Goal: Task Accomplishment & Management: Use online tool/utility

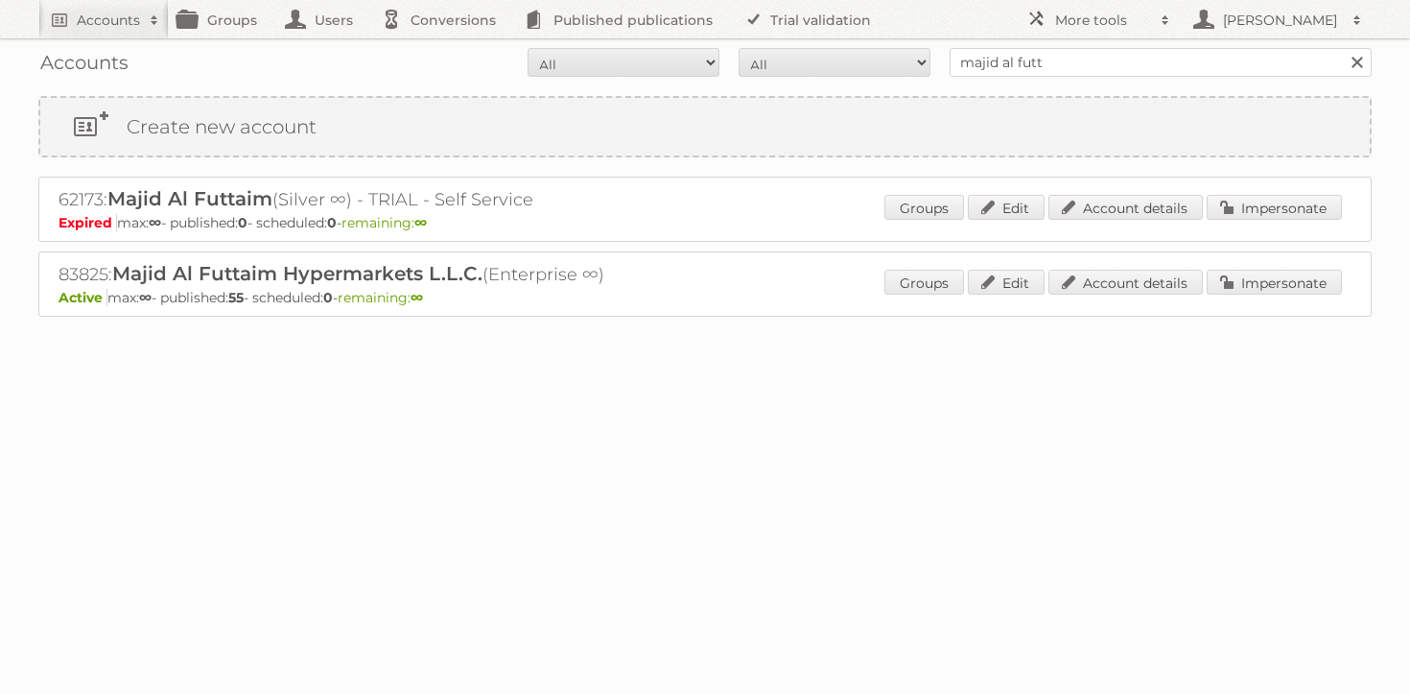
click at [1097, 69] on input "majid al futt" at bounding box center [1161, 62] width 422 height 29
type input "maxroy"
click at [1342, 48] on input "Search" at bounding box center [1356, 62] width 29 height 29
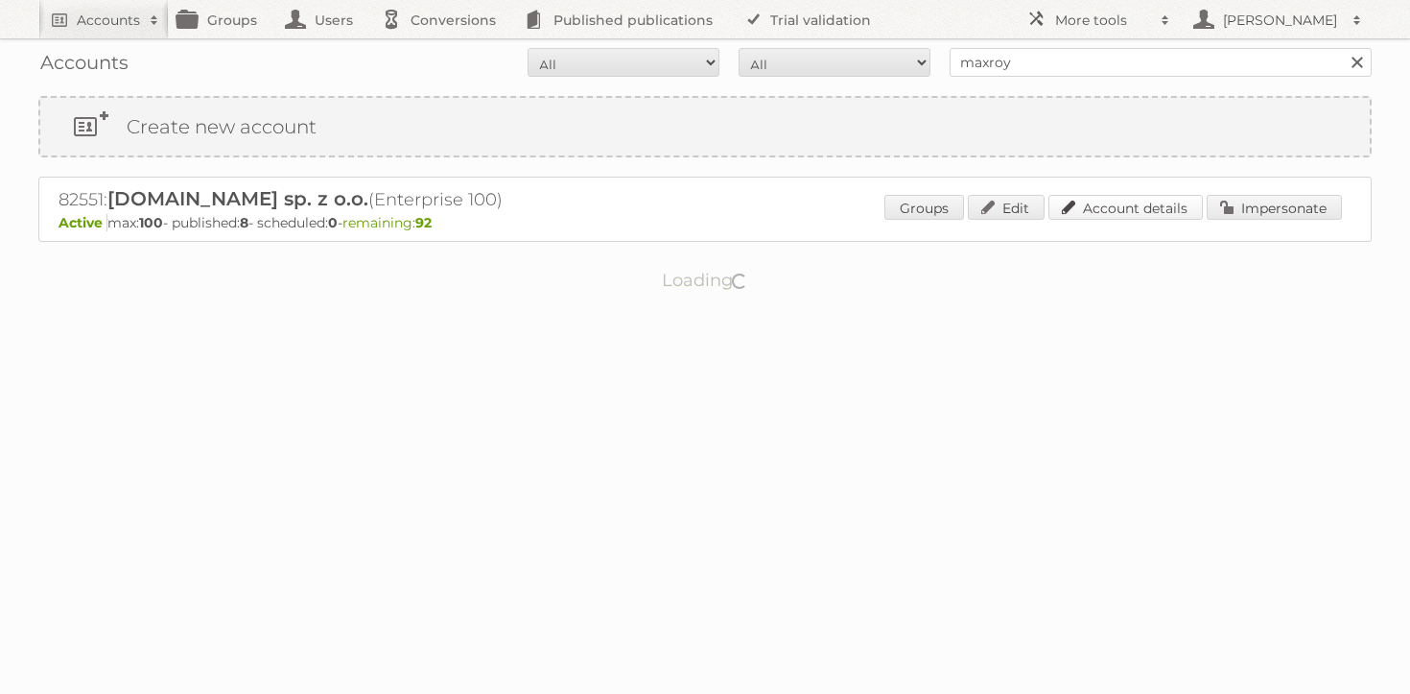
click at [1185, 198] on link "Account details" at bounding box center [1126, 207] width 154 height 25
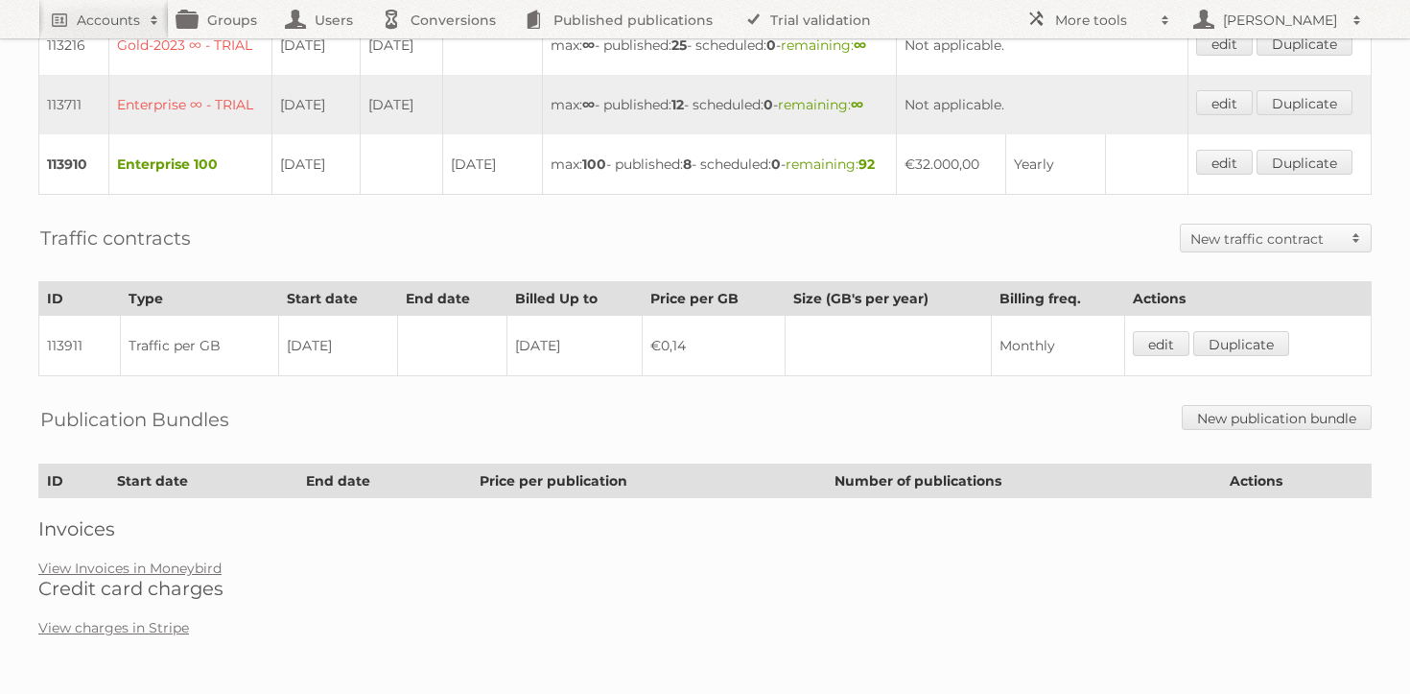
scroll to position [836, 0]
click at [138, 568] on link "View Invoices in Moneybird" at bounding box center [129, 567] width 183 height 17
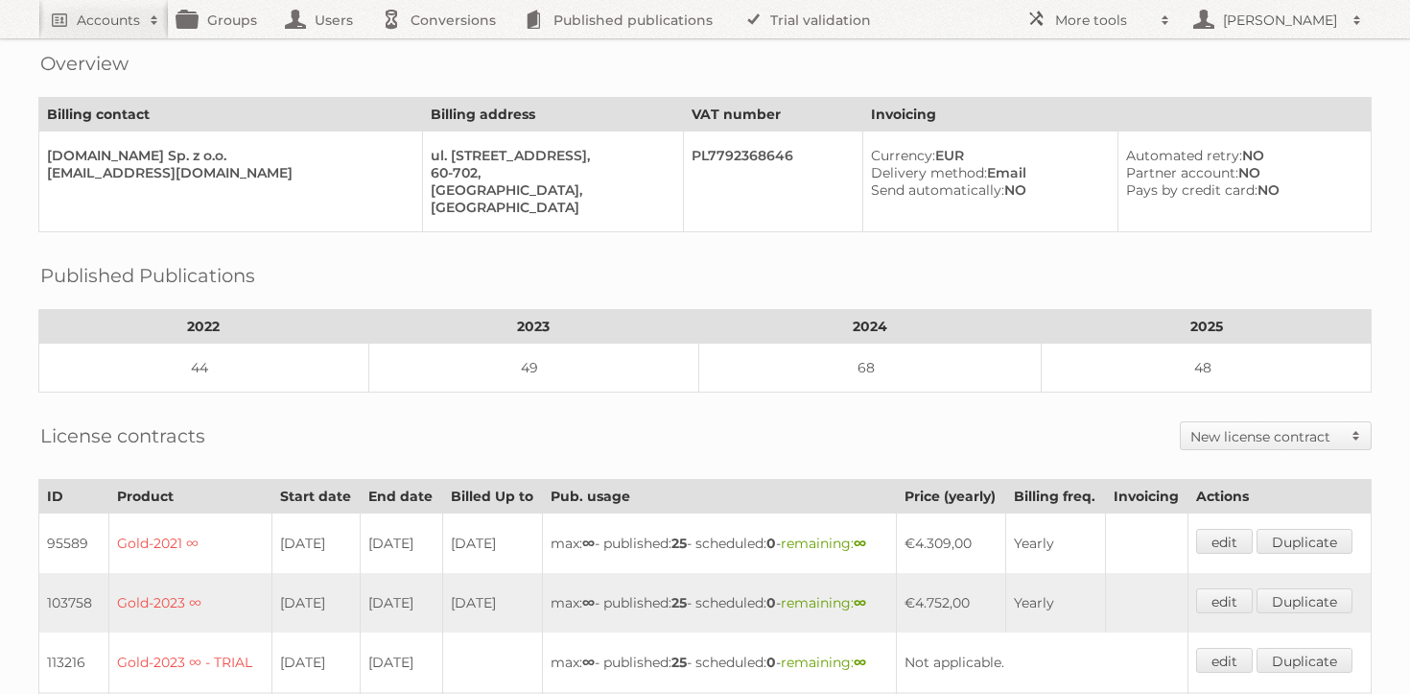
scroll to position [0, 0]
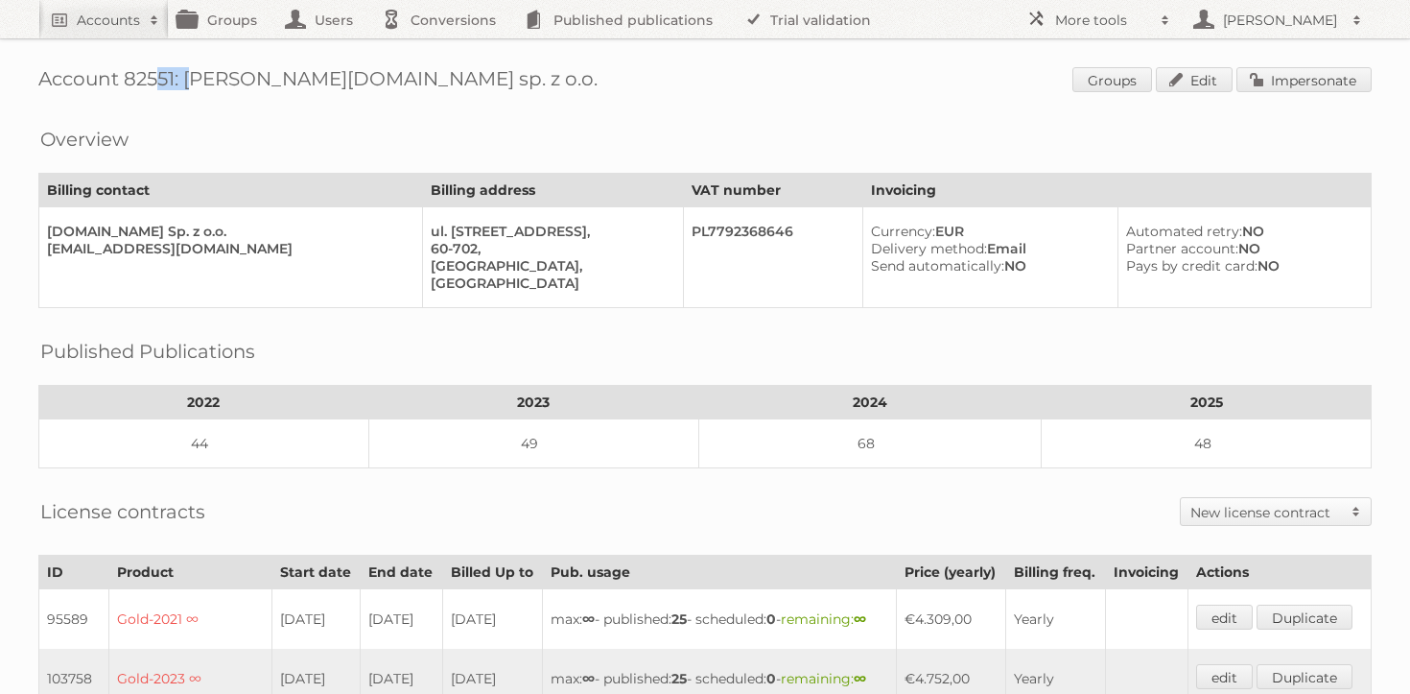
drag, startPoint x: 125, startPoint y: 76, endPoint x: 174, endPoint y: 76, distance: 48.9
click at [174, 76] on h1 "Account 82551: MaxROY.agency sp. z o.o. Groups Edit Impersonate" at bounding box center [704, 81] width 1333 height 29
copy h1 "82551"
click at [1285, 76] on link "Impersonate" at bounding box center [1304, 79] width 135 height 25
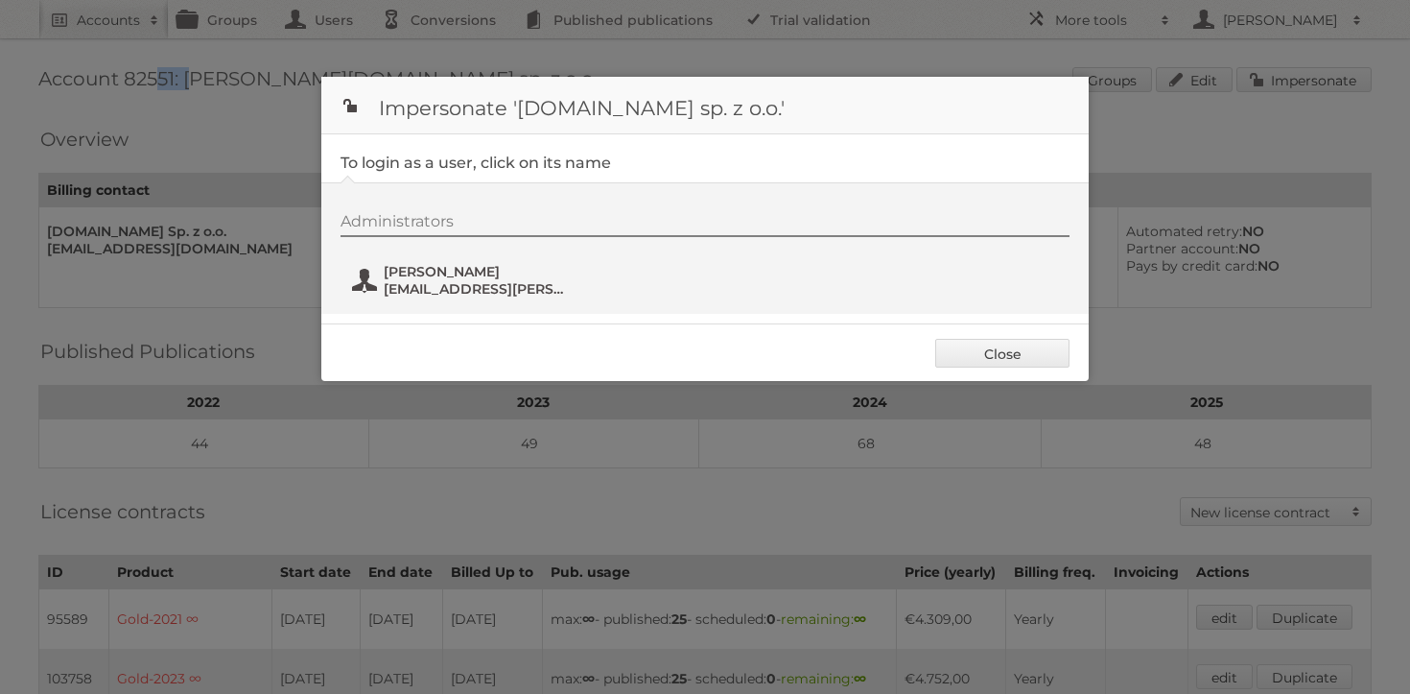
click at [471, 281] on span "bartosz.berlinski@maxroy.com" at bounding box center [477, 288] width 186 height 17
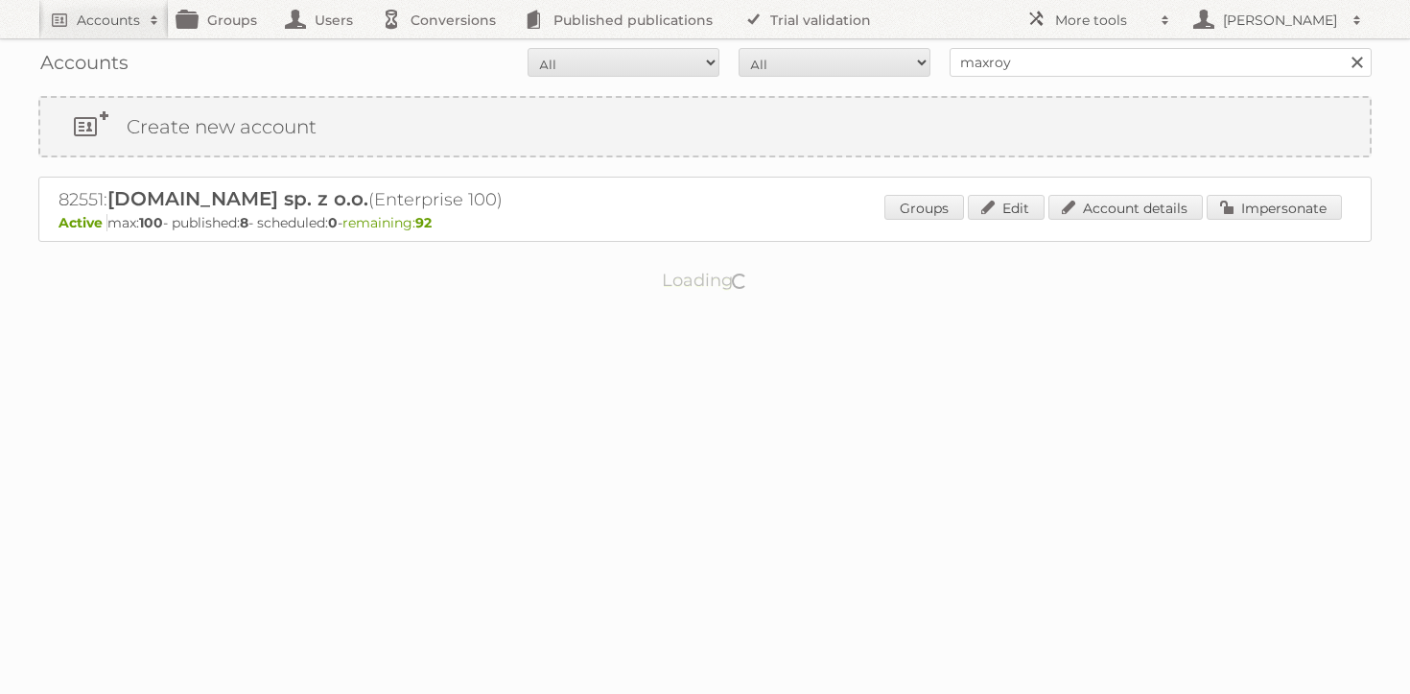
click at [1072, 72] on input "maxroy" at bounding box center [1161, 62] width 422 height 29
type input "jacek publitas"
click at [1342, 48] on input "Search" at bounding box center [1356, 62] width 29 height 29
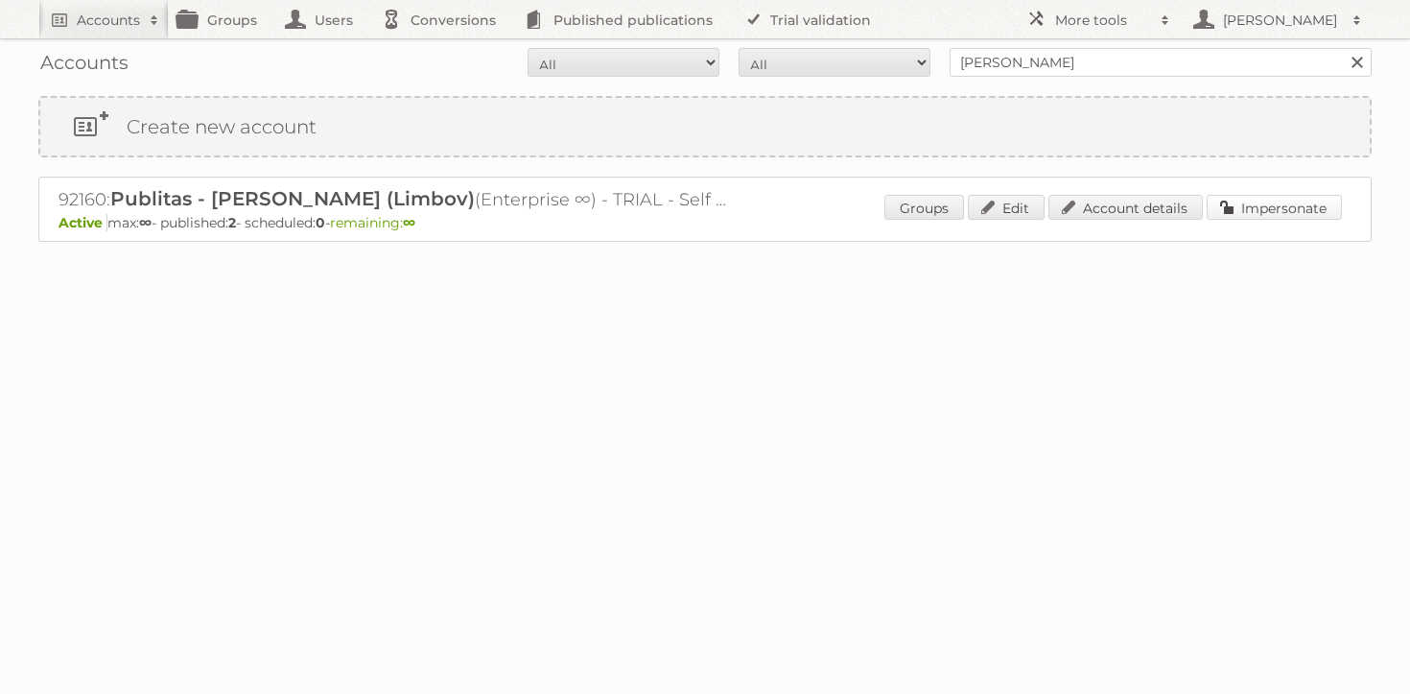
click at [1247, 198] on link "Impersonate" at bounding box center [1274, 207] width 135 height 25
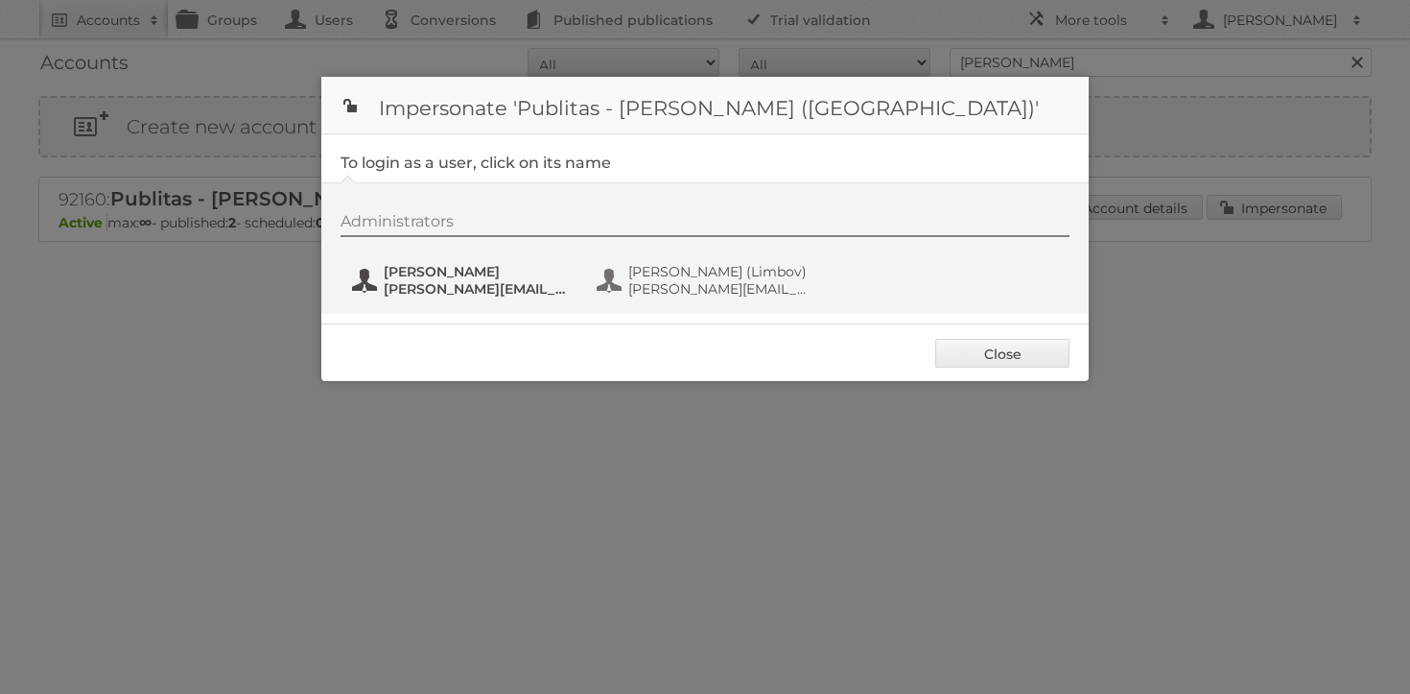
click at [443, 277] on span "[PERSON_NAME]" at bounding box center [477, 271] width 186 height 17
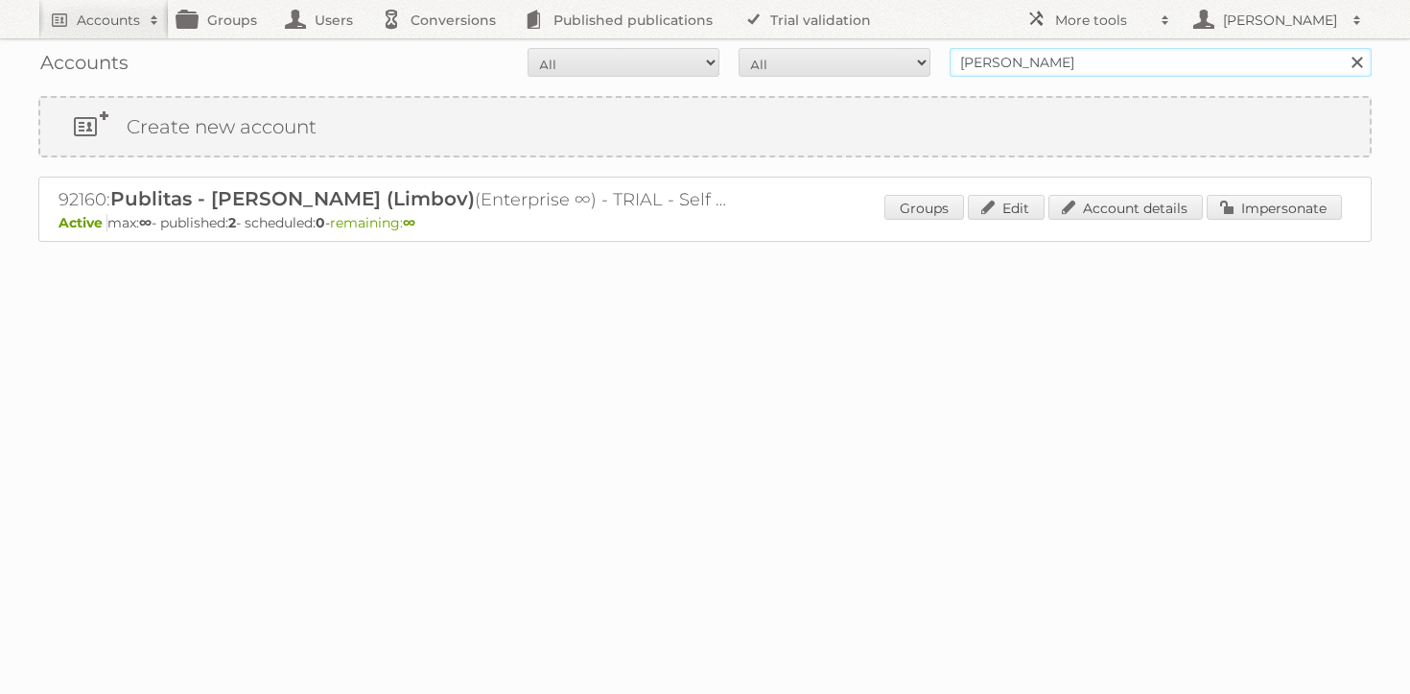
click at [1022, 59] on input "[PERSON_NAME]" at bounding box center [1161, 62] width 422 height 29
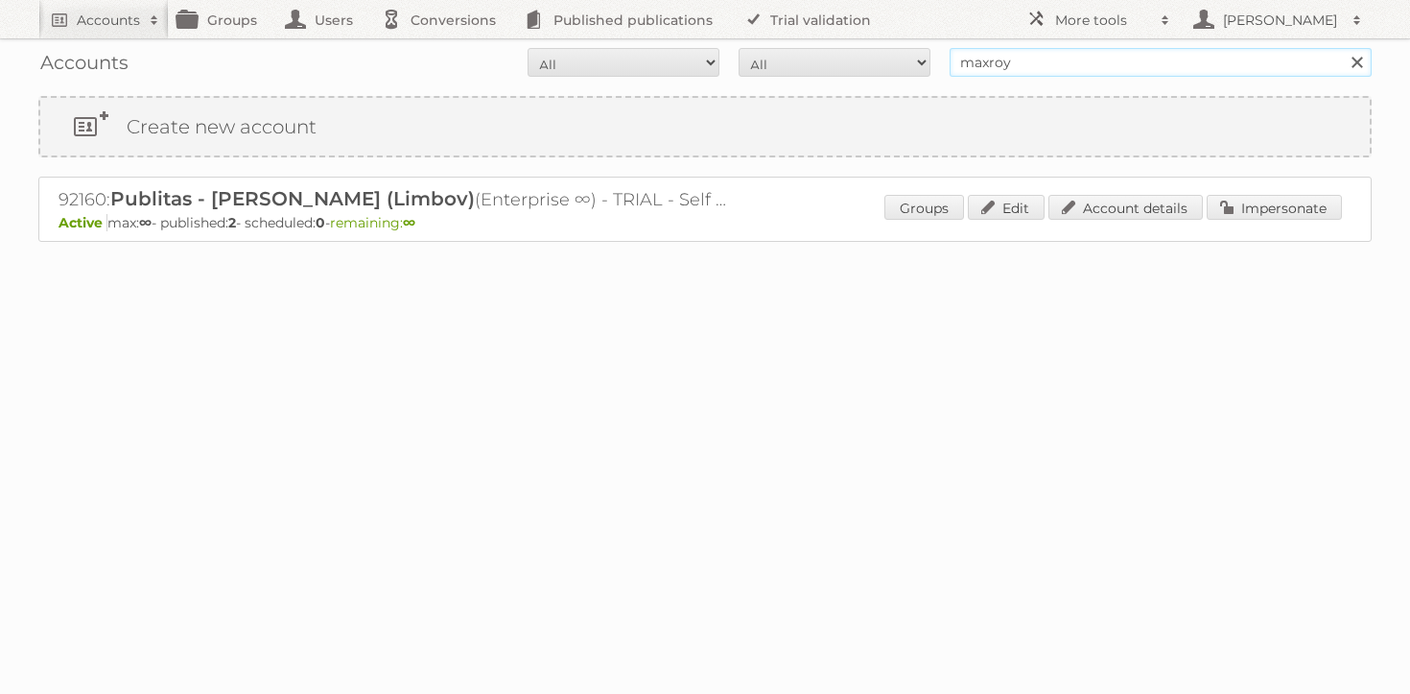
type input "maxroy"
click at [1342, 48] on input "Search" at bounding box center [1356, 62] width 29 height 29
click at [1033, 51] on input "maxroy" at bounding box center [1161, 62] width 422 height 29
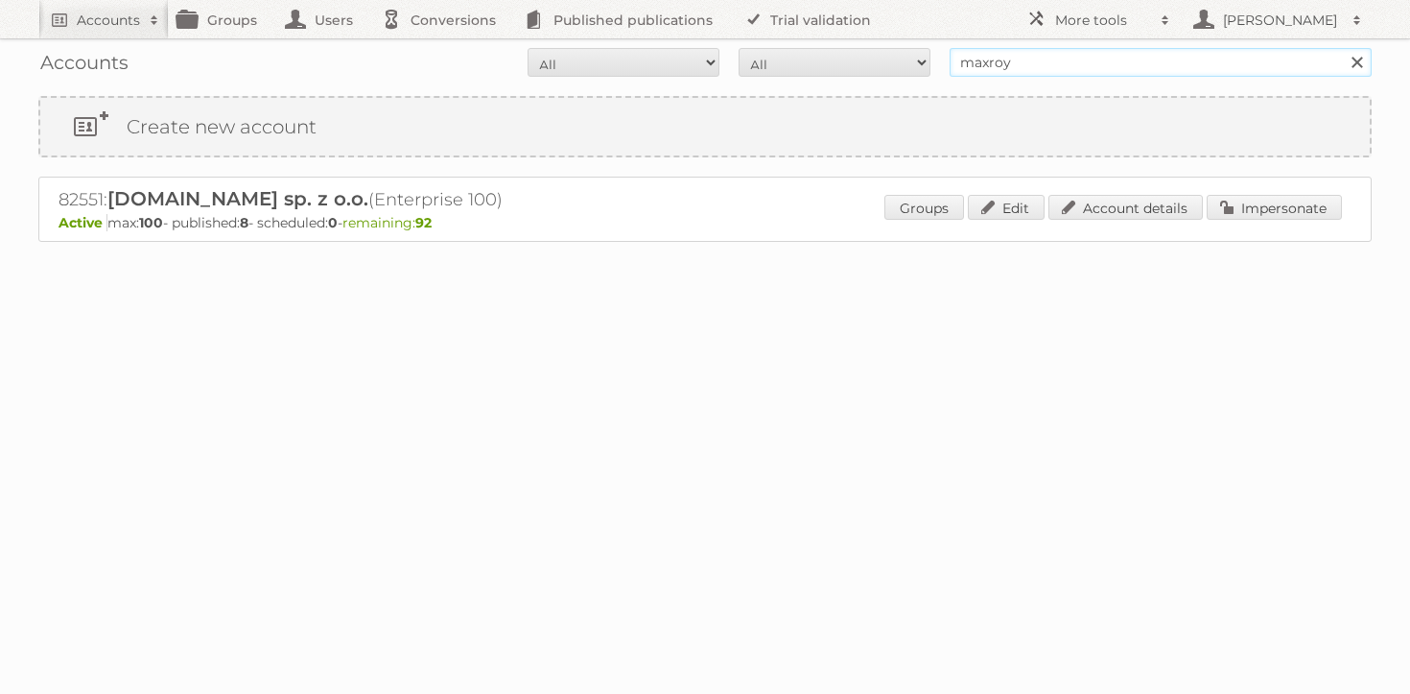
paste input "anna.szymanska@gpd.com.pl"
type input "anna.szymanska@gpd.com.pl"
click at [1342, 48] on input "Search" at bounding box center [1356, 62] width 29 height 29
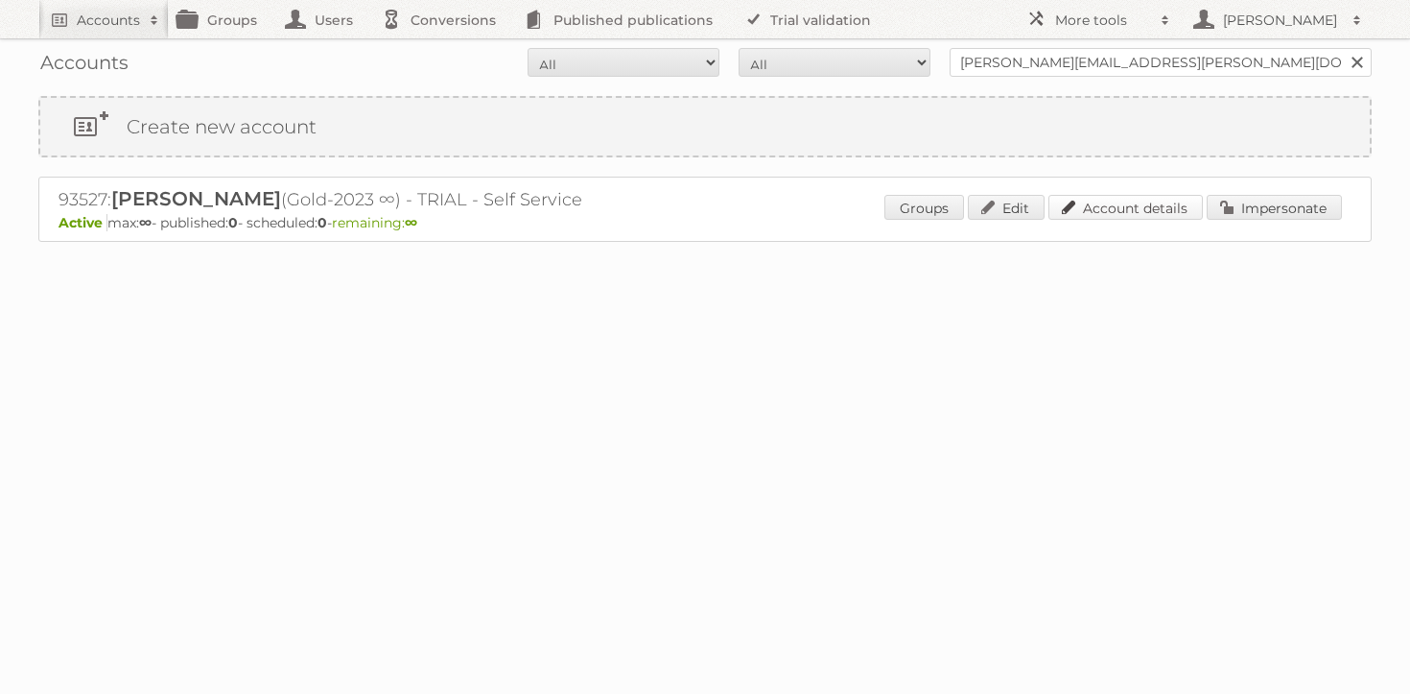
click at [1088, 211] on link "Account details" at bounding box center [1126, 207] width 154 height 25
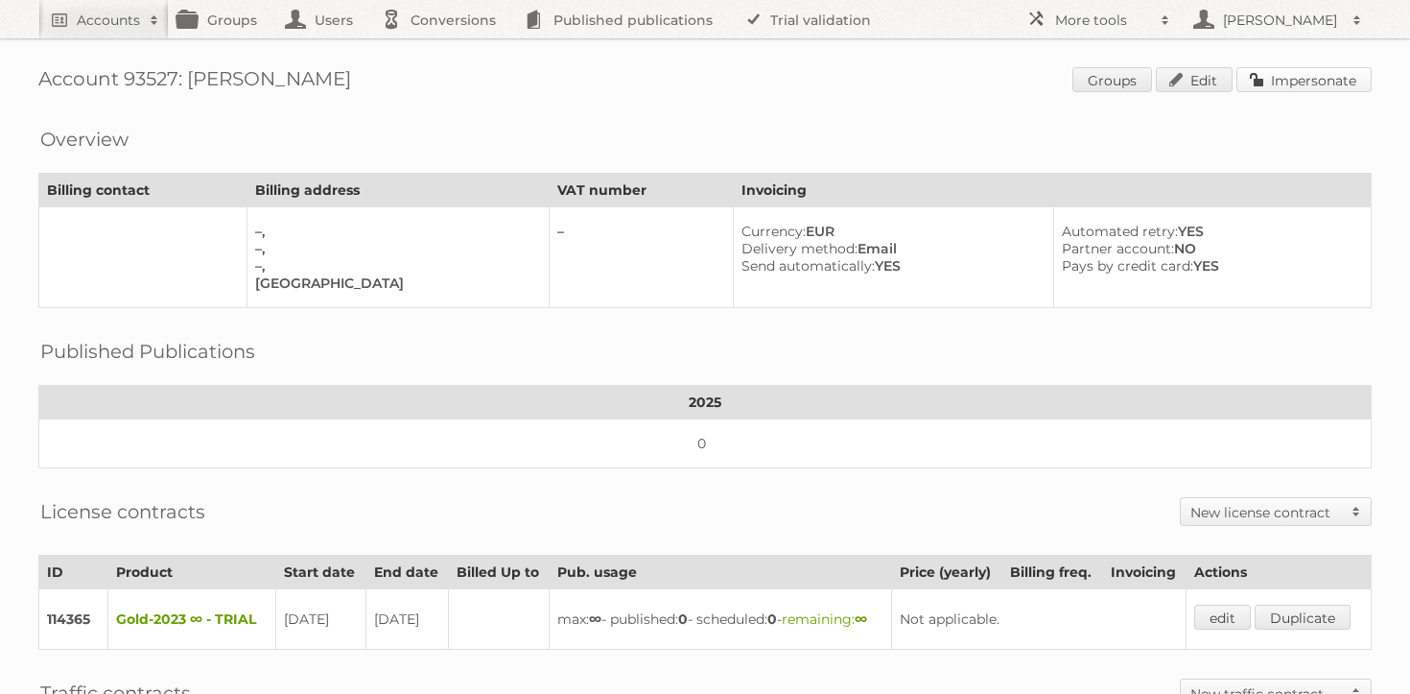
click at [1322, 67] on link "Impersonate" at bounding box center [1304, 79] width 135 height 25
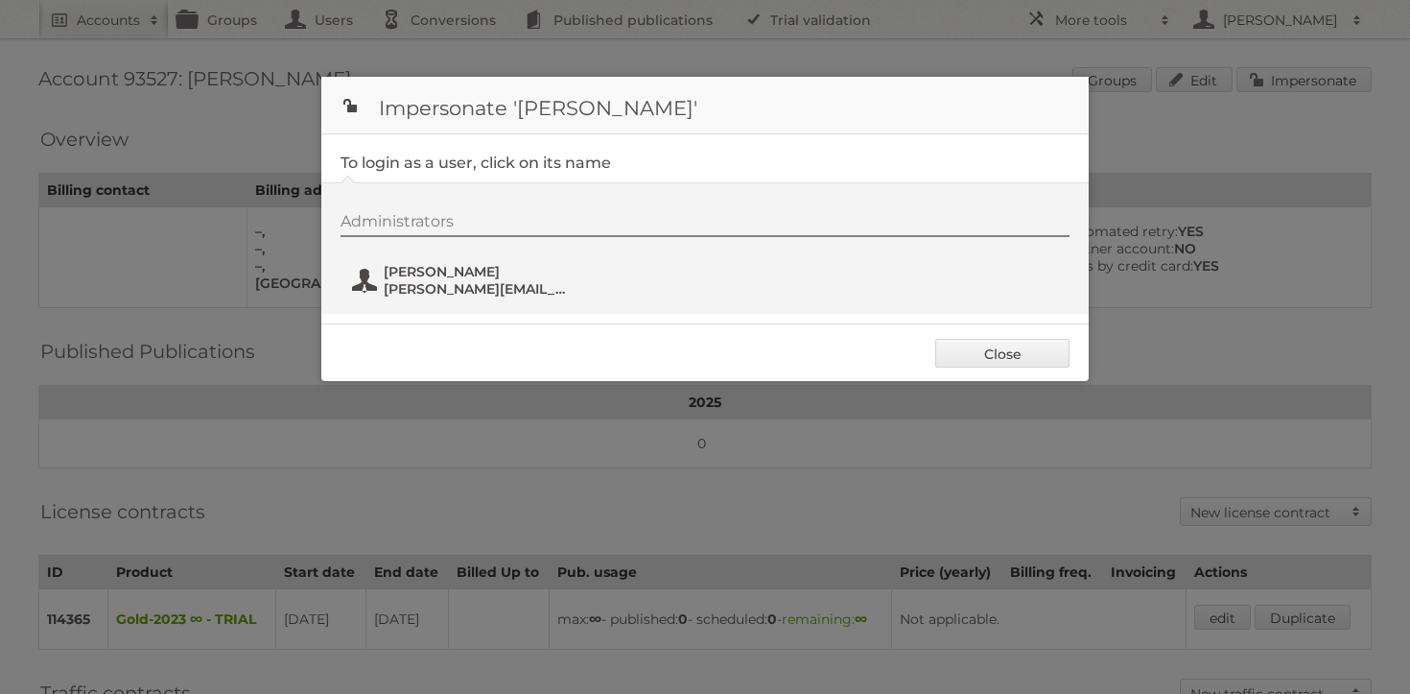
click at [472, 271] on span "Anna Szymańska" at bounding box center [477, 271] width 186 height 17
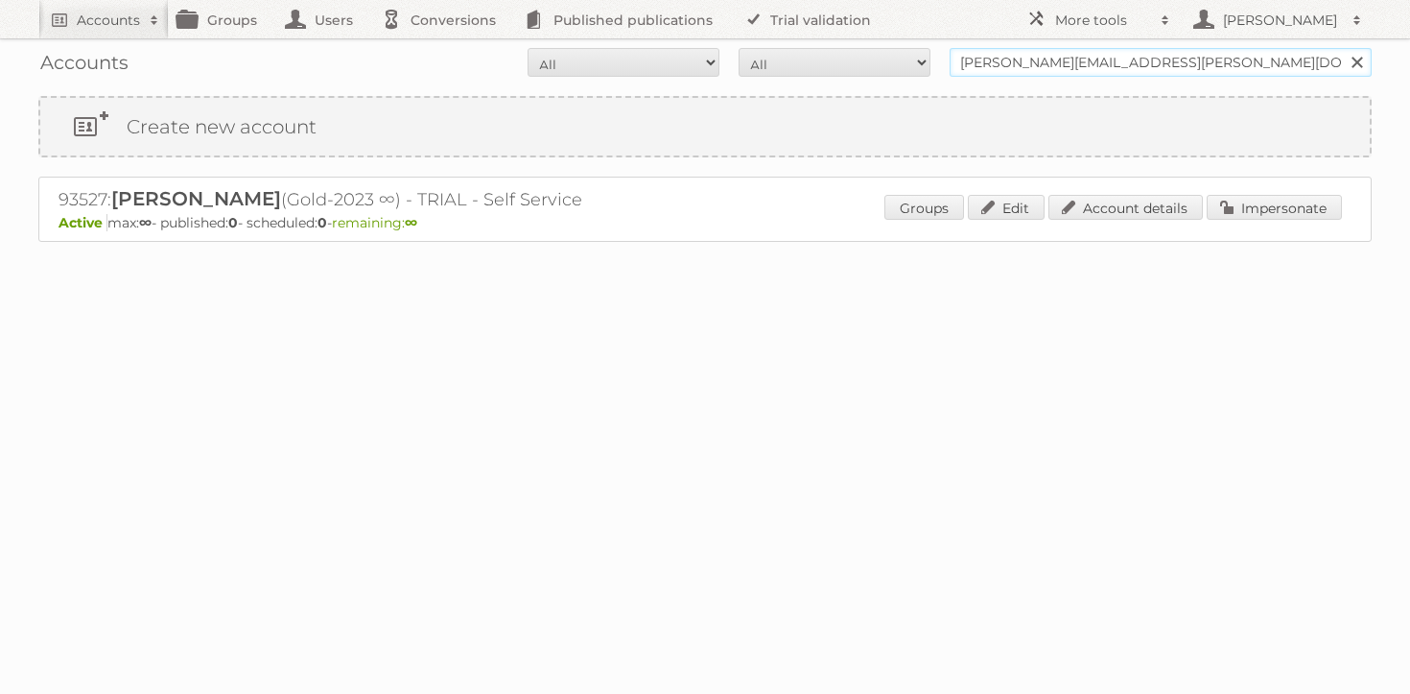
click at [1169, 66] on input "[PERSON_NAME][EMAIL_ADDRESS][PERSON_NAME][DOMAIN_NAME]" at bounding box center [1161, 62] width 422 height 29
type input "maxroy"
click at [1342, 48] on input "Search" at bounding box center [1356, 62] width 29 height 29
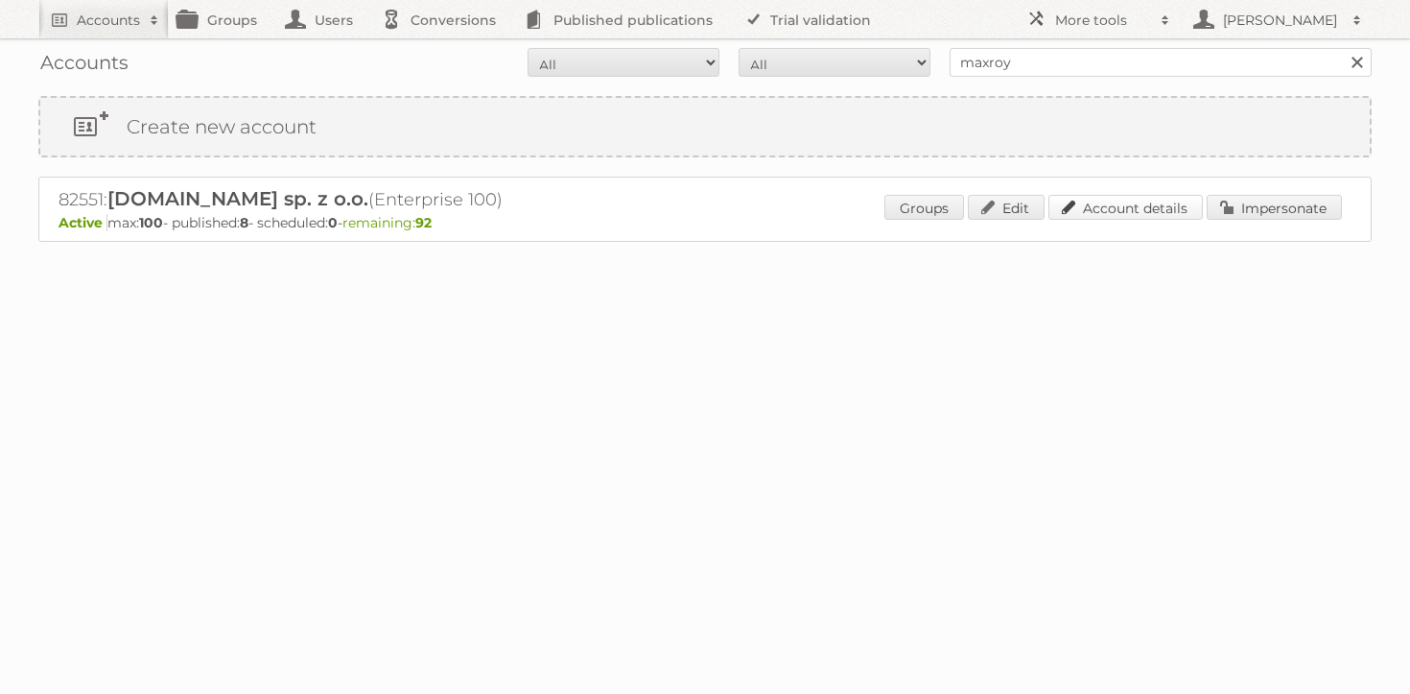
click at [1188, 210] on link "Account details" at bounding box center [1126, 207] width 154 height 25
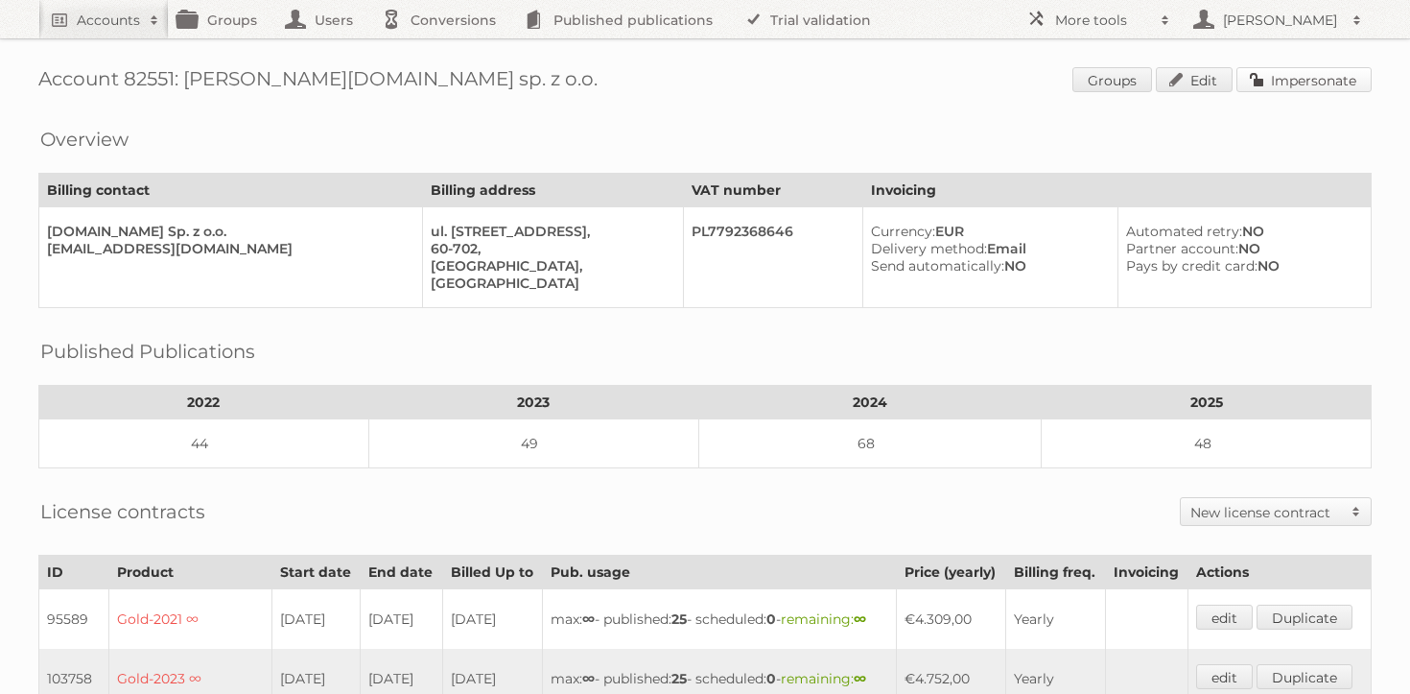
click at [1321, 82] on link "Impersonate" at bounding box center [1304, 79] width 135 height 25
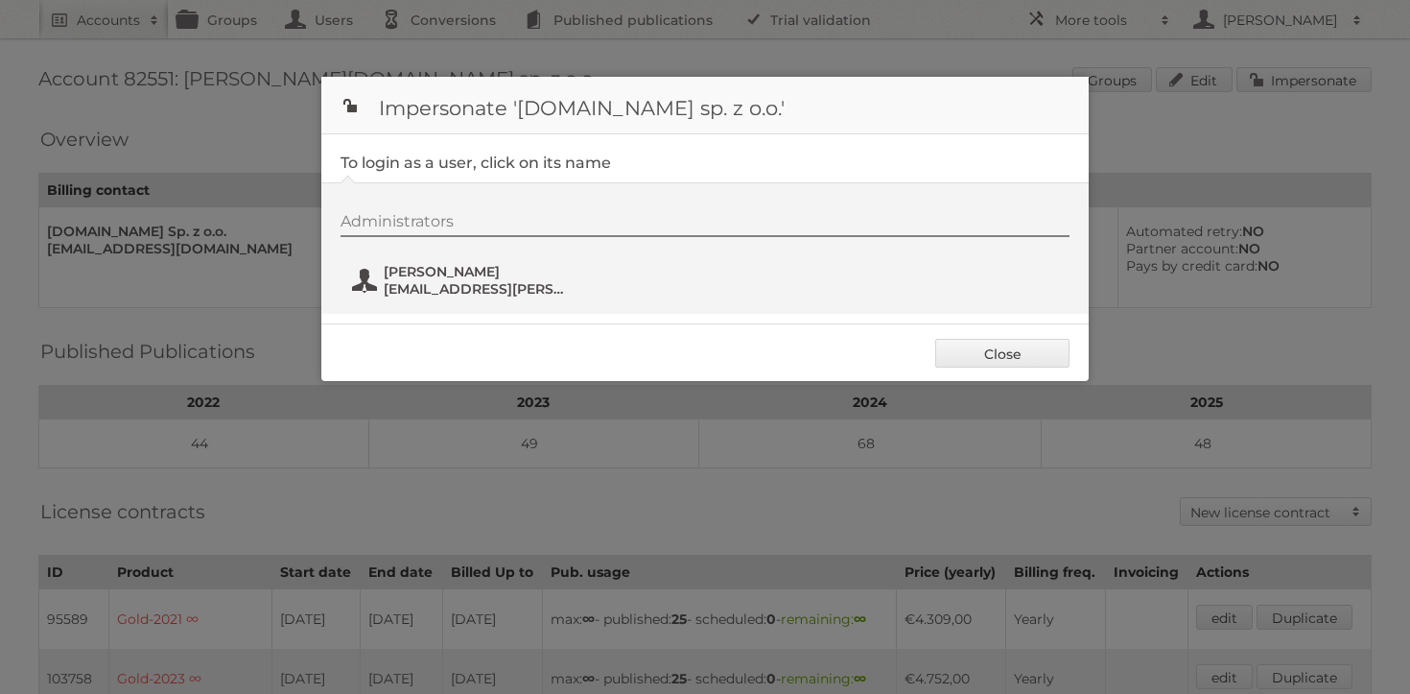
click at [440, 271] on span "[PERSON_NAME]" at bounding box center [477, 271] width 186 height 17
